Goal: Information Seeking & Learning: Find specific fact

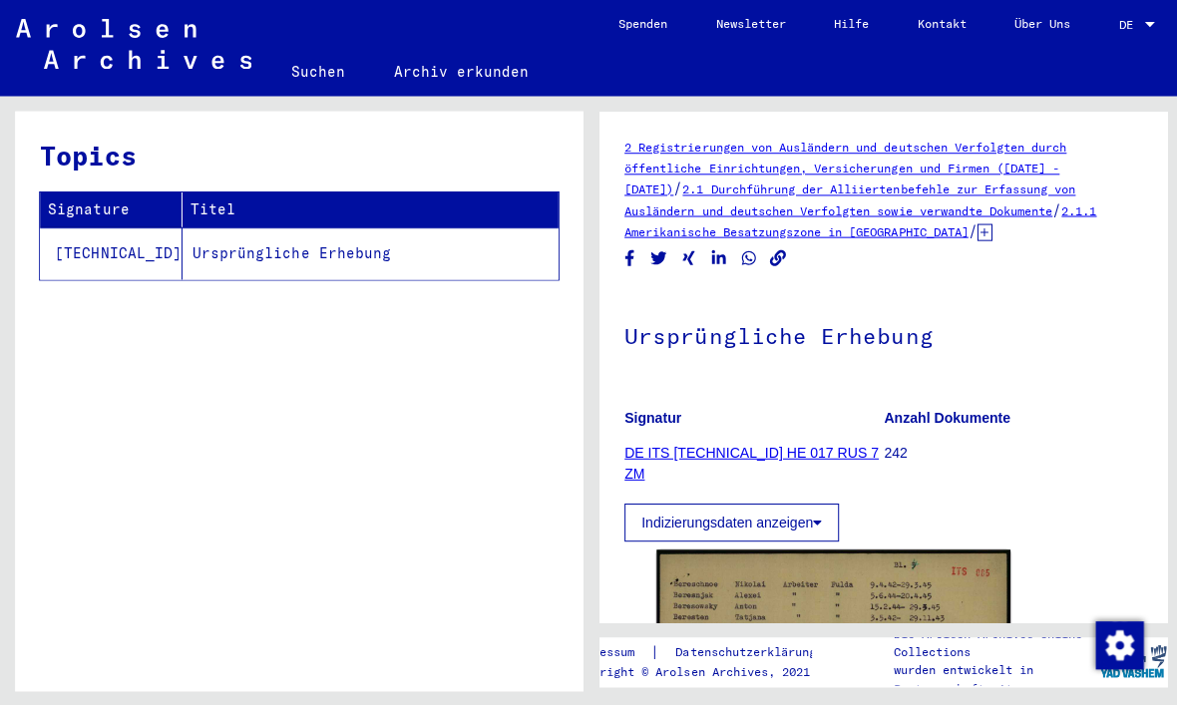
scroll to position [50, 0]
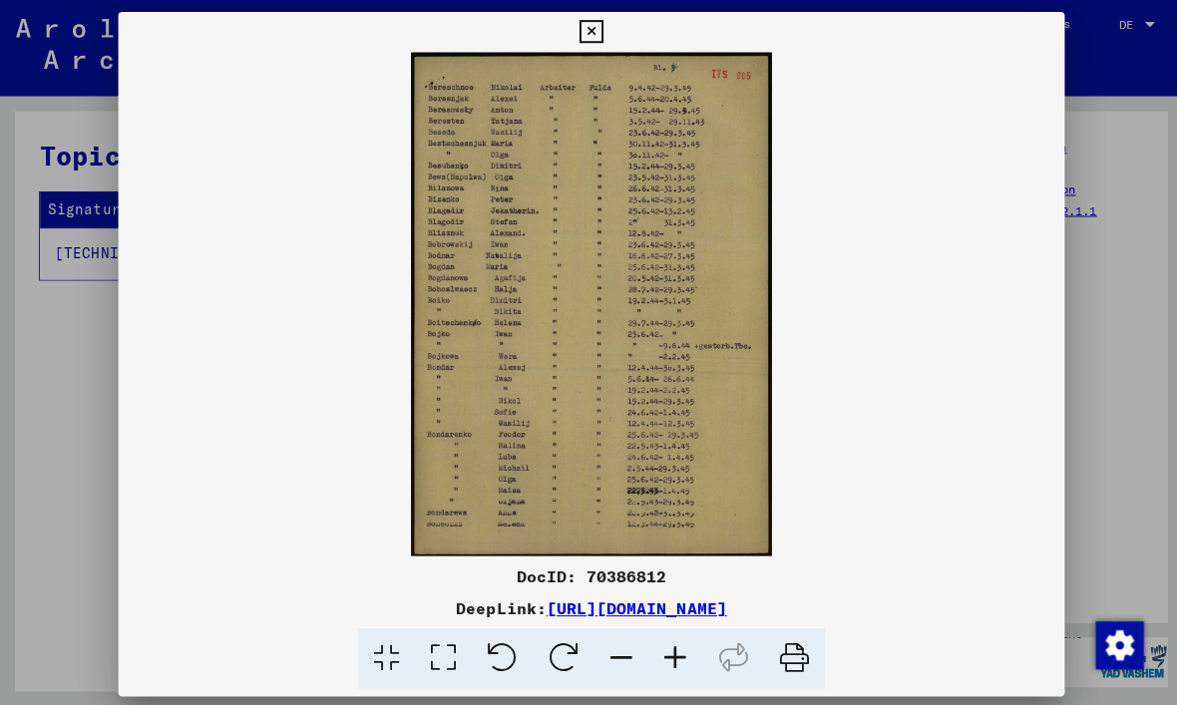
click at [606, 43] on button at bounding box center [588, 32] width 35 height 40
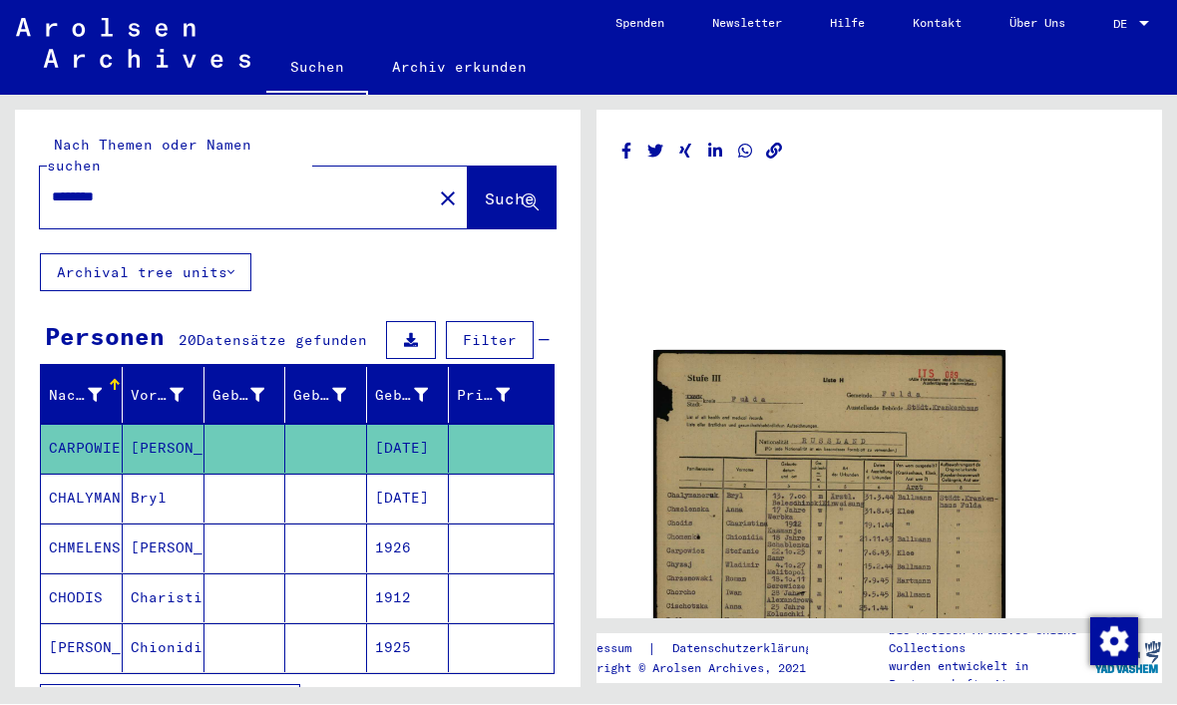
click at [787, 403] on img at bounding box center [829, 597] width 352 height 493
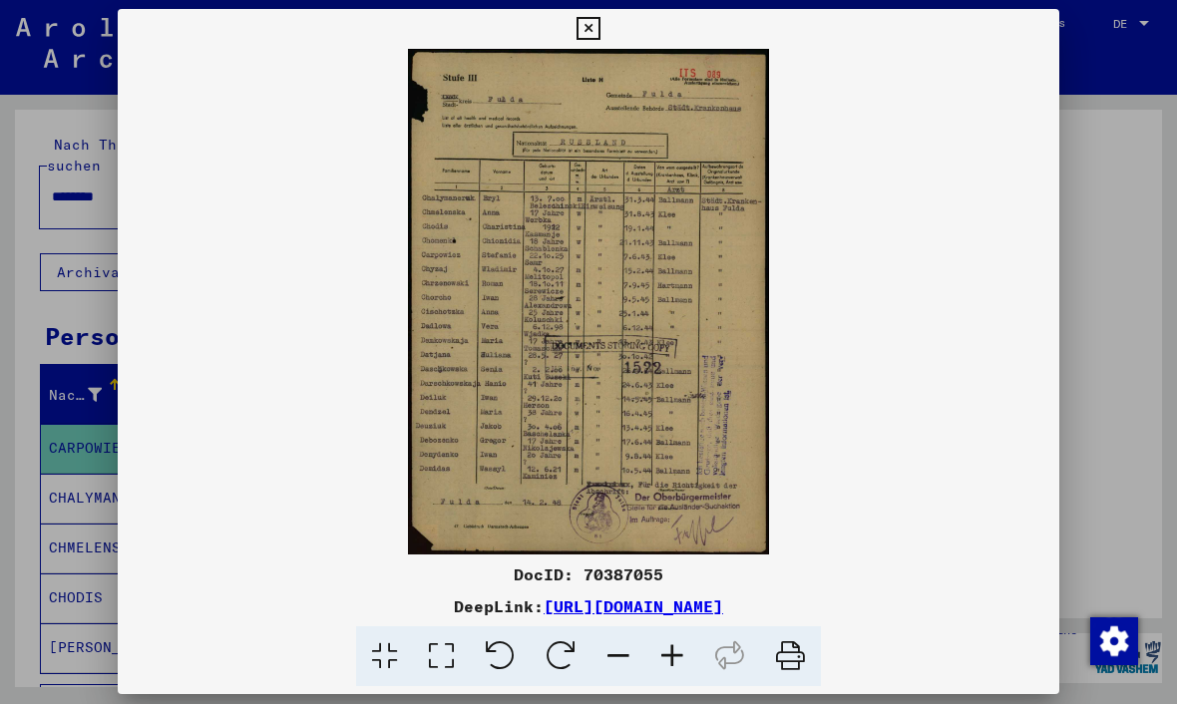
click at [606, 47] on button at bounding box center [588, 30] width 35 height 40
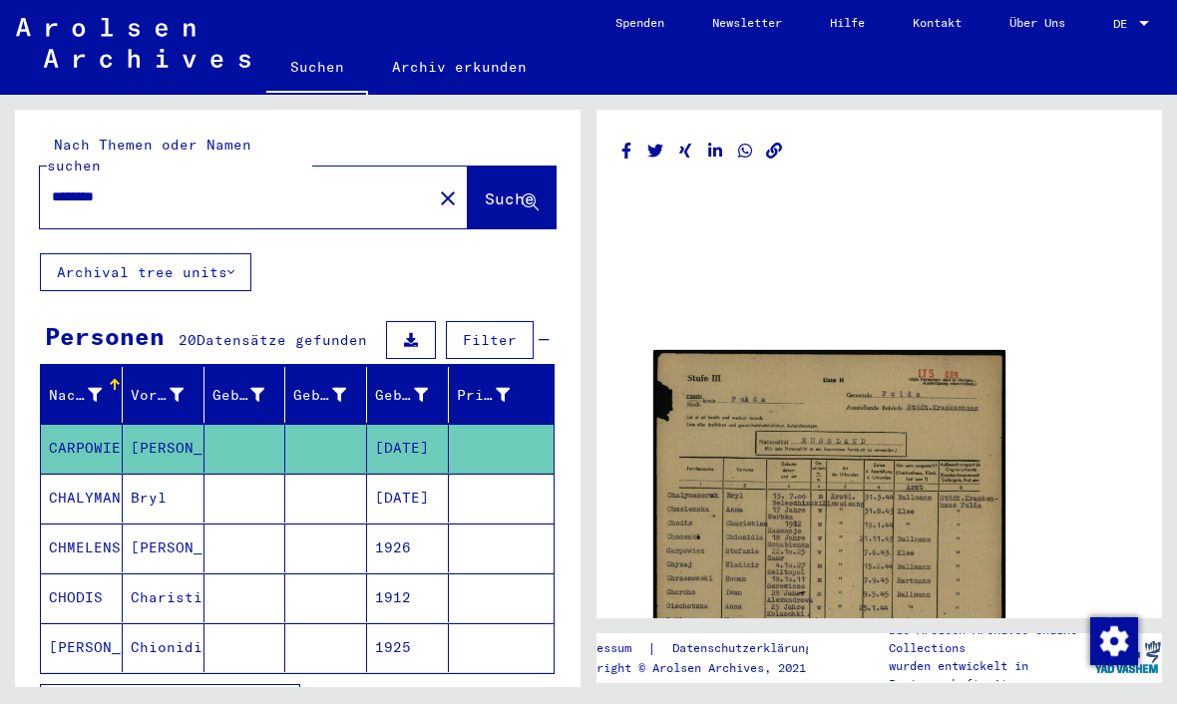
click at [93, 432] on mat-cell "CARPOWIEZ" at bounding box center [82, 449] width 82 height 49
click at [116, 431] on mat-cell "CARPOWIEZ" at bounding box center [82, 449] width 82 height 49
click at [104, 478] on mat-cell "CHALYMANERUK" at bounding box center [82, 499] width 82 height 49
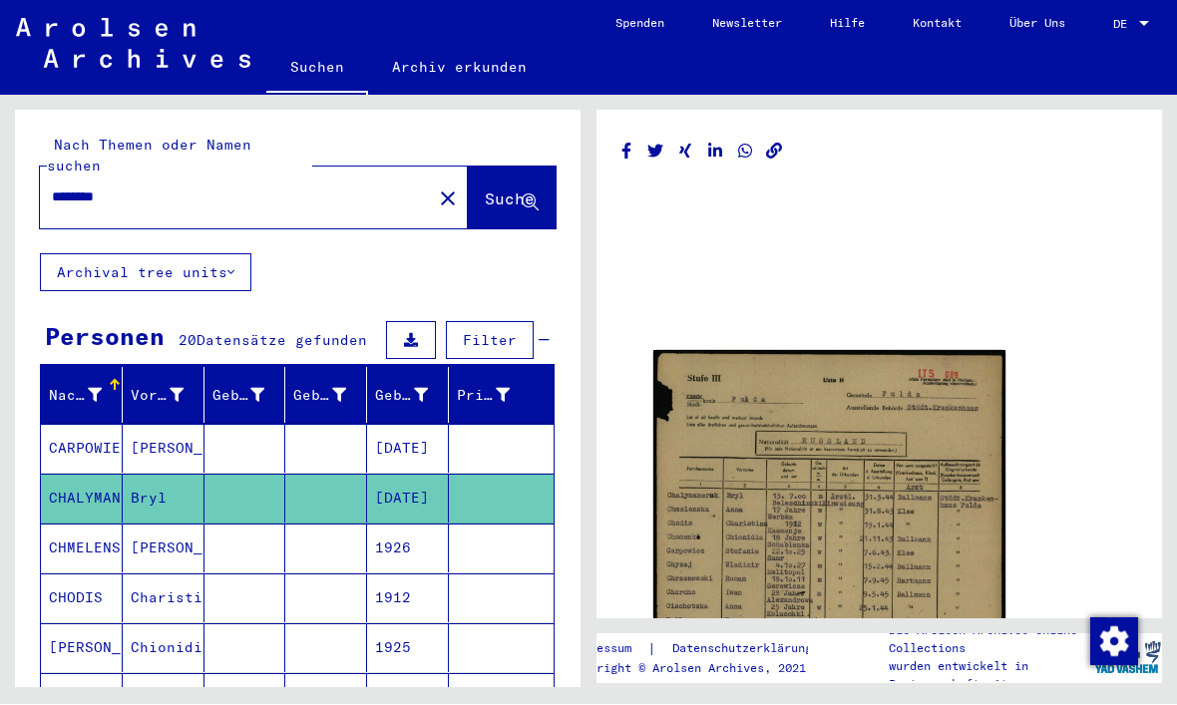
click at [107, 476] on mat-cell "CHALYMANERUK" at bounding box center [82, 499] width 82 height 49
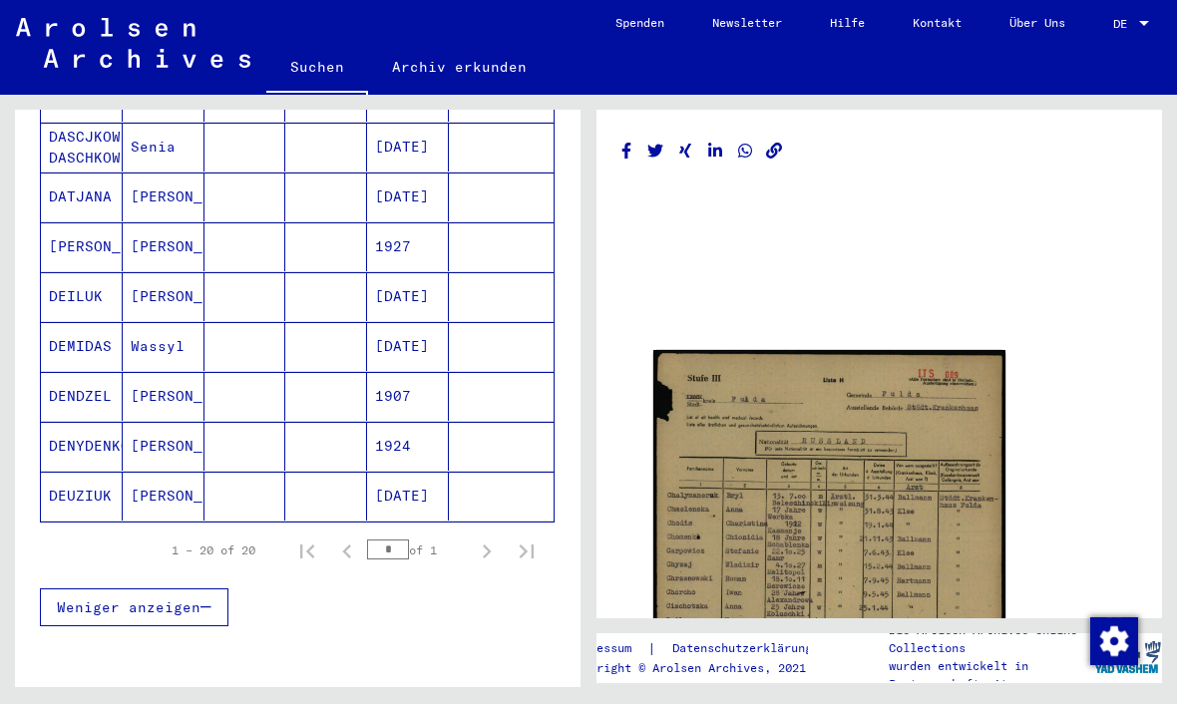
click at [82, 223] on mat-cell "[PERSON_NAME]" at bounding box center [82, 247] width 82 height 49
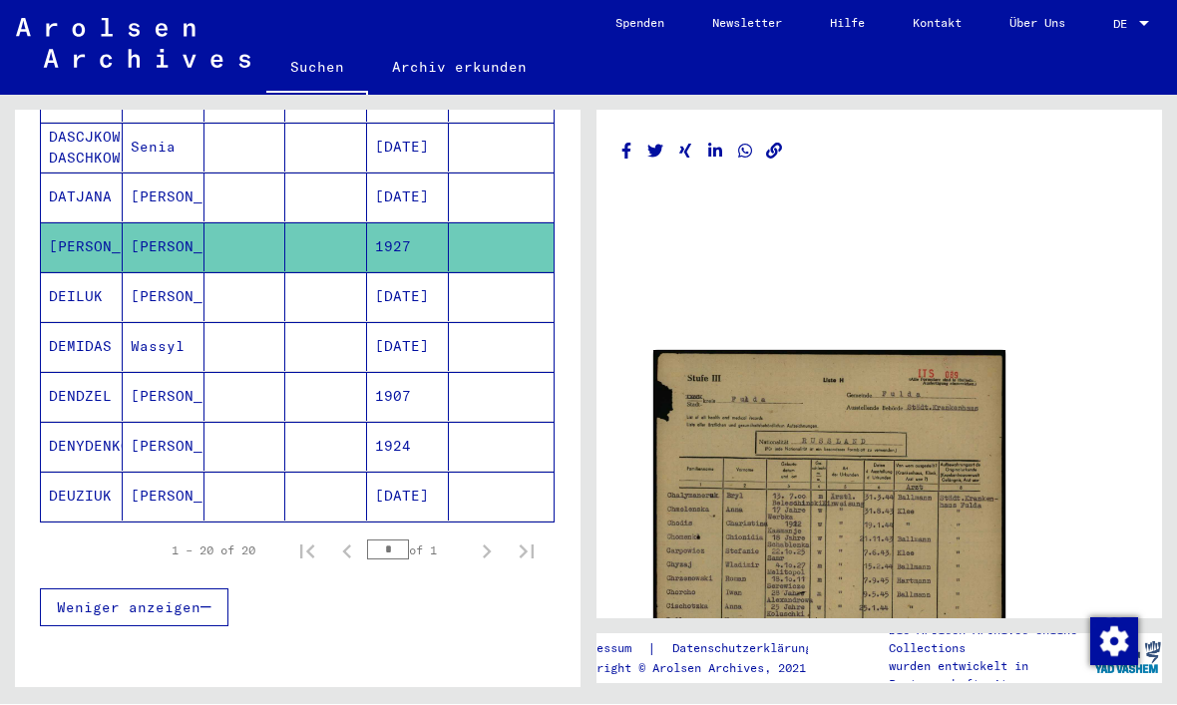
click at [112, 223] on mat-cell "[PERSON_NAME]" at bounding box center [82, 247] width 82 height 49
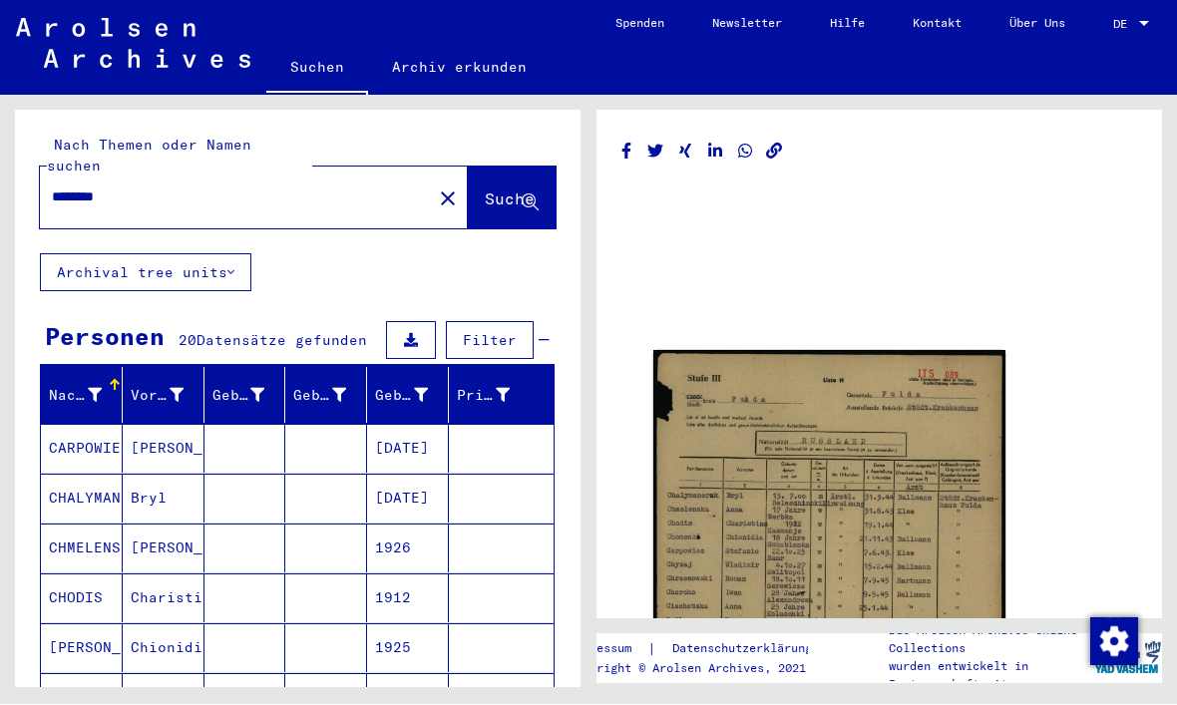
click at [246, 254] on button "Archival tree units" at bounding box center [146, 273] width 212 height 38
